Goal: Task Accomplishment & Management: Manage account settings

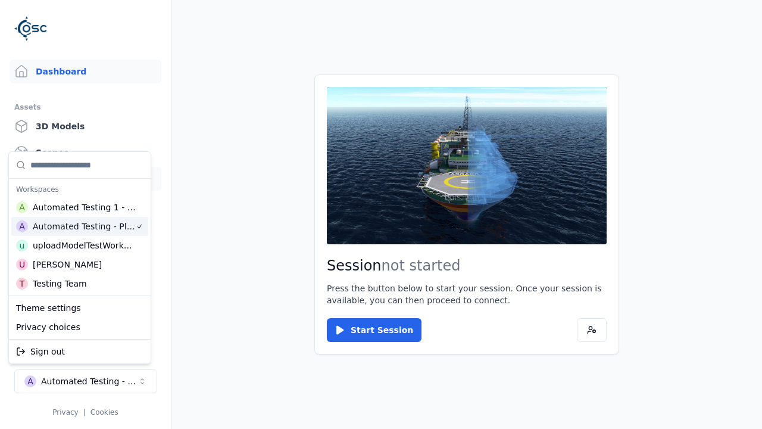
click at [85, 179] on link "Datasets" at bounding box center [86, 179] width 152 height 24
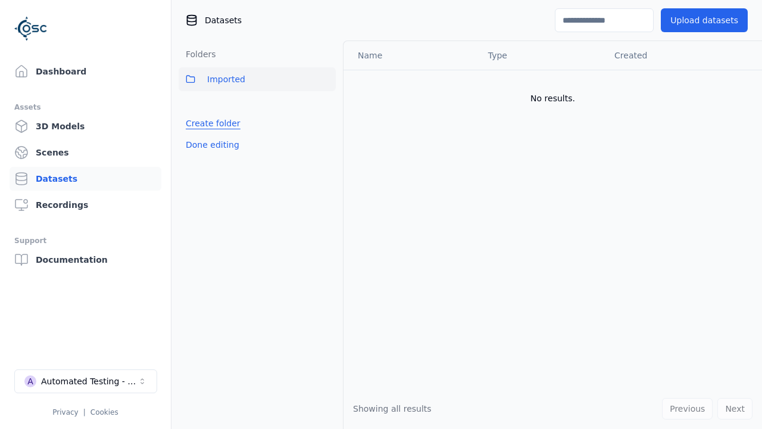
click at [210, 123] on link "Create folder" at bounding box center [213, 123] width 55 height 12
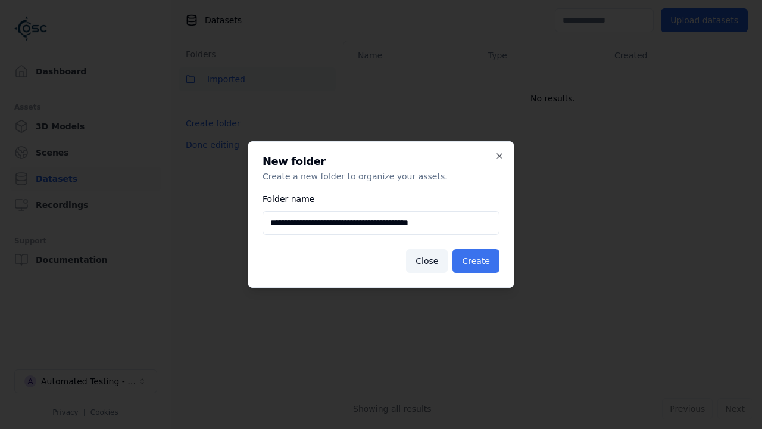
type input "**********"
click at [478, 261] on button "Create" at bounding box center [476, 261] width 47 height 24
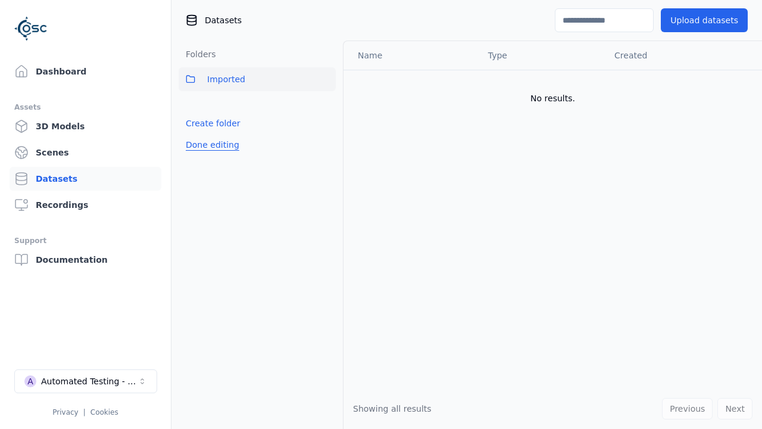
click at [210, 155] on button "Done editing" at bounding box center [213, 144] width 68 height 21
click at [199, 149] on button "Done editing" at bounding box center [213, 144] width 68 height 21
click at [326, 105] on html "Support Dashboard Assets 3D Models Scenes Datasets Recordings Support Documenta…" at bounding box center [381, 214] width 762 height 429
click at [326, 148] on div "Rename" at bounding box center [331, 148] width 80 height 19
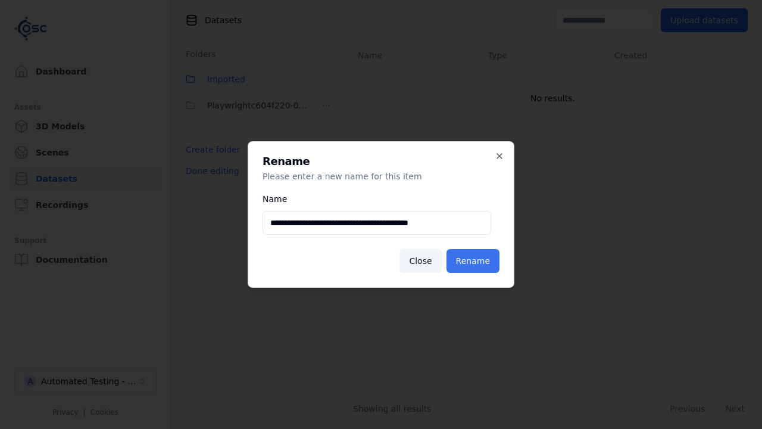
click at [376, 223] on input "**********" at bounding box center [377, 223] width 229 height 24
type input "**********"
click at [475, 261] on button "Rename" at bounding box center [473, 261] width 53 height 24
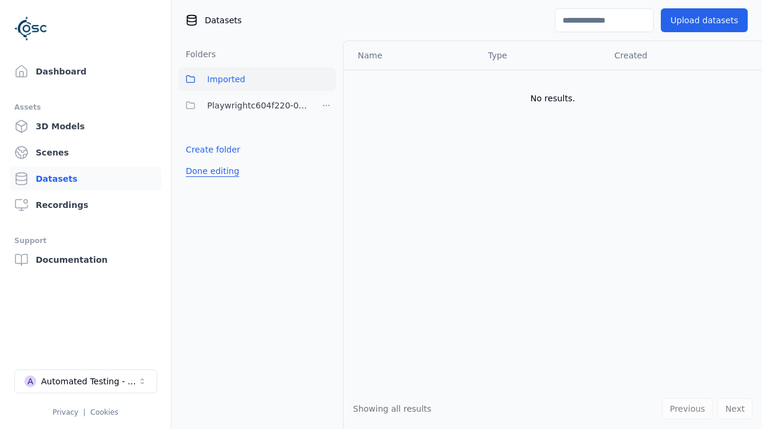
click at [210, 171] on button "Done editing" at bounding box center [213, 170] width 68 height 21
click at [199, 160] on button "Done editing" at bounding box center [213, 170] width 68 height 21
click at [326, 105] on html "Support Dashboard Assets 3D Models Scenes Datasets Recordings Support Documenta…" at bounding box center [381, 214] width 762 height 429
click at [326, 167] on div "Delete" at bounding box center [331, 167] width 80 height 19
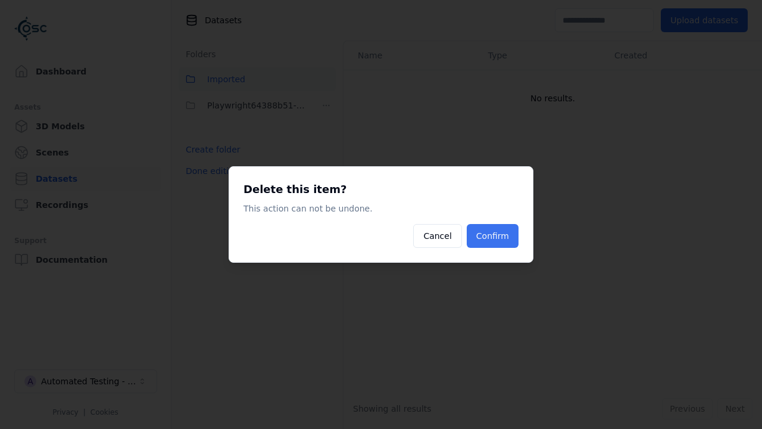
click at [494, 236] on button "Confirm" at bounding box center [493, 236] width 52 height 24
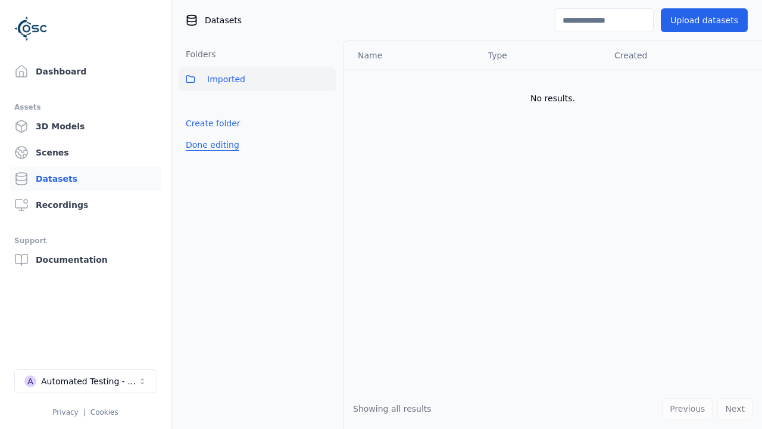
click at [210, 145] on button "Done editing" at bounding box center [213, 144] width 68 height 21
